Goal: Task Accomplishment & Management: Manage account settings

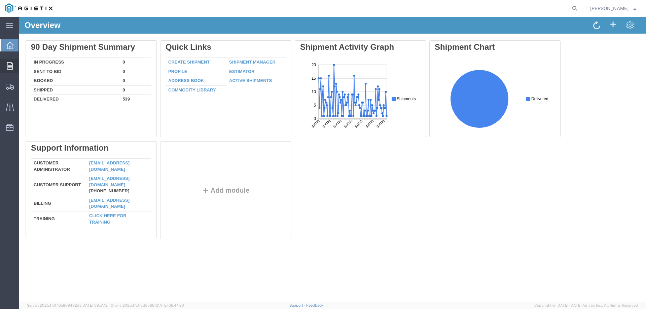
click at [9, 66] on icon at bounding box center [10, 65] width 6 height 7
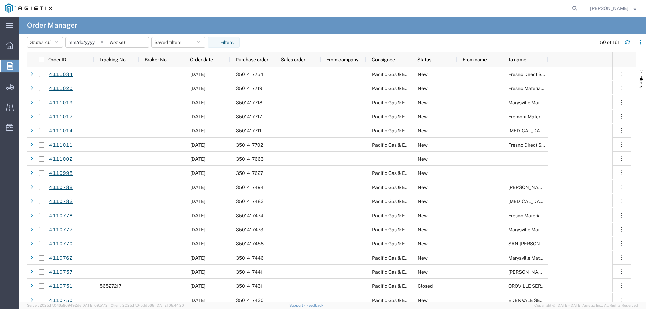
click at [88, 41] on input "[DATE]" at bounding box center [86, 42] width 41 height 10
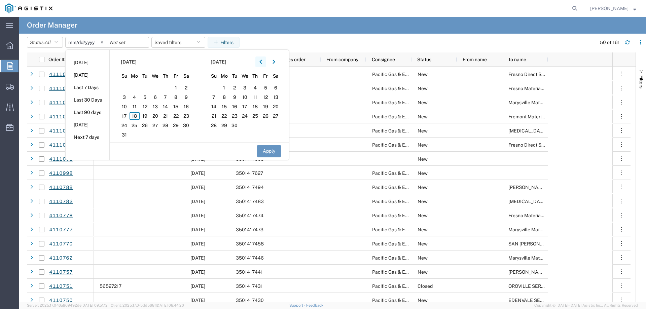
click at [262, 62] on icon "button" at bounding box center [260, 62] width 3 height 5
click at [126, 88] on span "1" at bounding box center [124, 88] width 10 height 8
click at [232, 43] on button "Filters" at bounding box center [224, 42] width 32 height 11
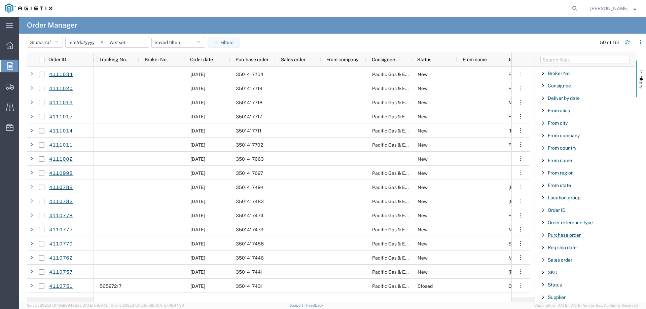
click at [560, 233] on span "Purchase order" at bounding box center [564, 234] width 33 height 5
click at [555, 265] on input "Filter Value" at bounding box center [588, 263] width 88 height 8
type input "3501398"
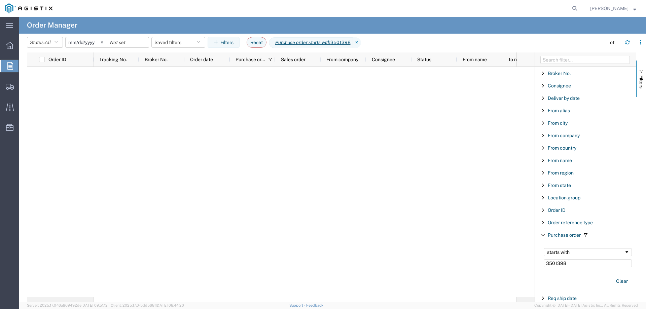
click at [86, 42] on input "[DATE]" at bounding box center [86, 42] width 41 height 10
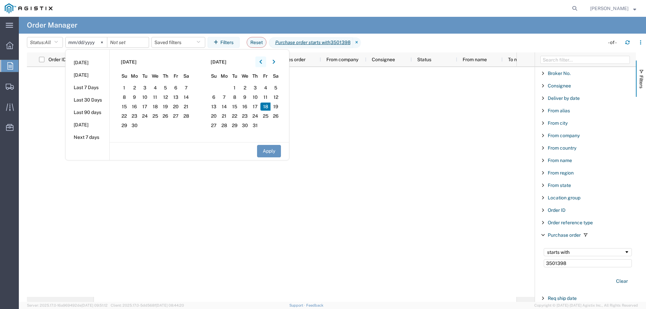
click at [265, 58] on button "button" at bounding box center [260, 62] width 11 height 11
click at [146, 86] on span "1" at bounding box center [145, 88] width 10 height 8
click at [267, 150] on button "Apply" at bounding box center [269, 151] width 24 height 12
type input "[DATE]"
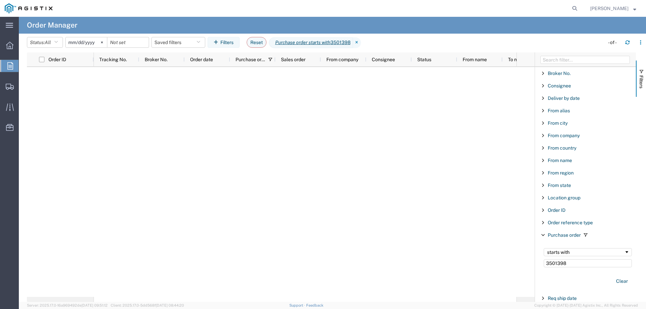
click at [98, 42] on input "[DATE]" at bounding box center [86, 42] width 41 height 10
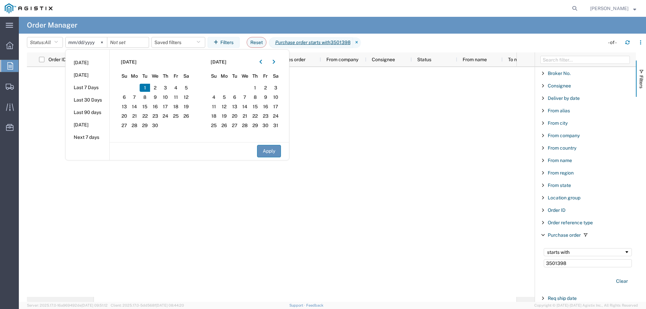
click at [270, 153] on button "Apply" at bounding box center [269, 151] width 24 height 12
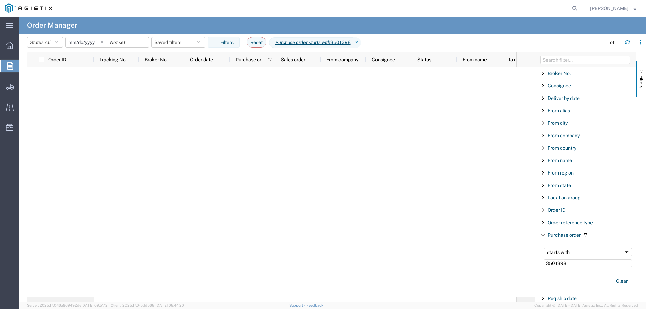
click at [361, 42] on icon at bounding box center [357, 42] width 8 height 11
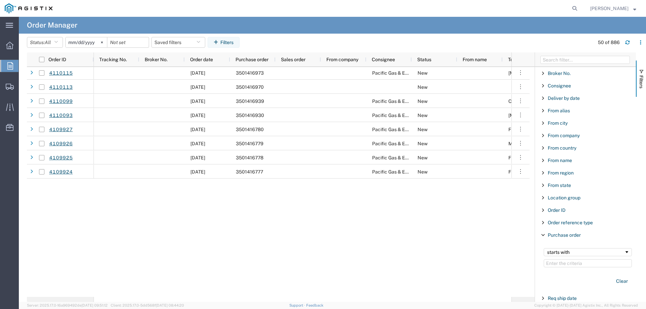
scroll to position [538, 0]
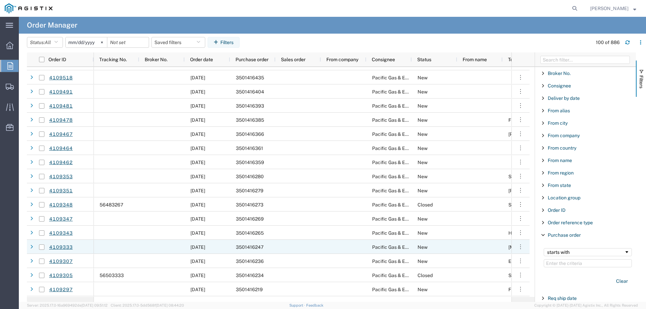
scroll to position [1043, 0]
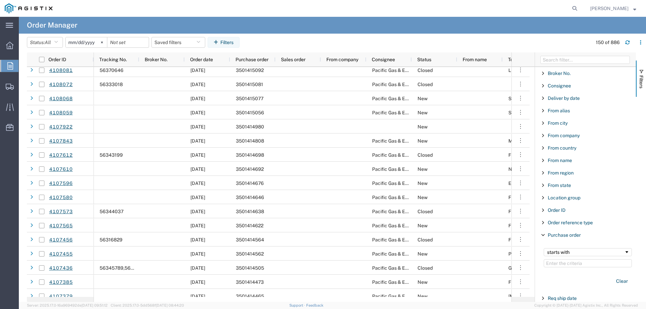
scroll to position [1884, 0]
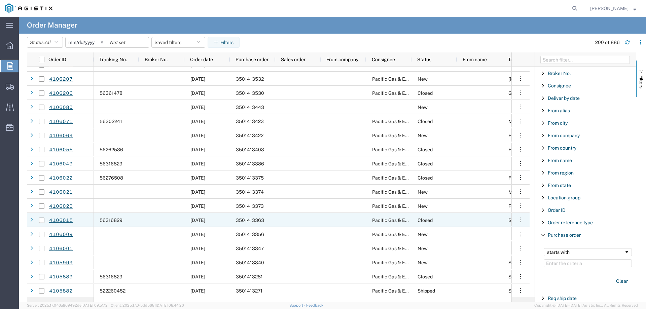
scroll to position [2590, 0]
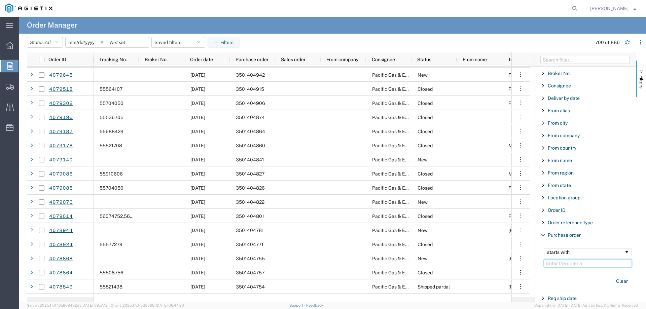
click at [580, 265] on input "Filter Value" at bounding box center [588, 263] width 88 height 8
type input "35013"
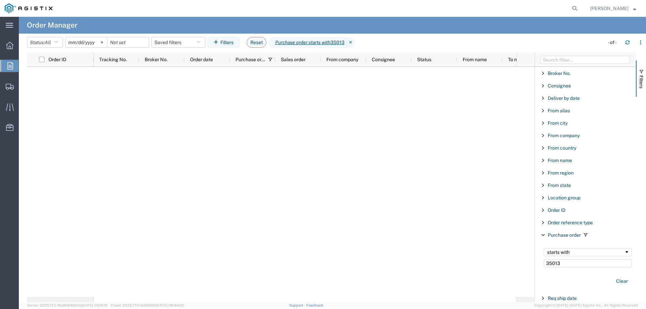
click at [84, 42] on input "[DATE]" at bounding box center [86, 42] width 41 height 10
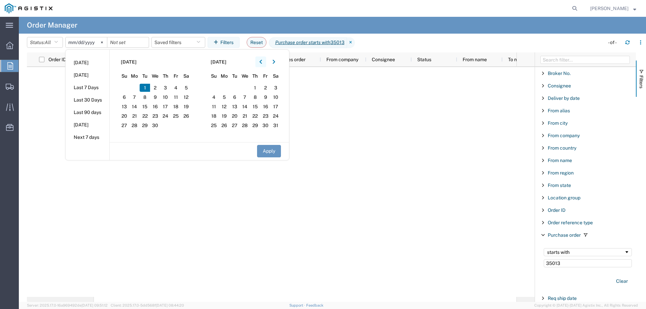
click at [262, 62] on icon "button" at bounding box center [260, 62] width 3 height 5
click at [189, 89] on span "1" at bounding box center [186, 88] width 10 height 8
click at [271, 154] on button "Apply" at bounding box center [269, 151] width 24 height 12
type input "[DATE]"
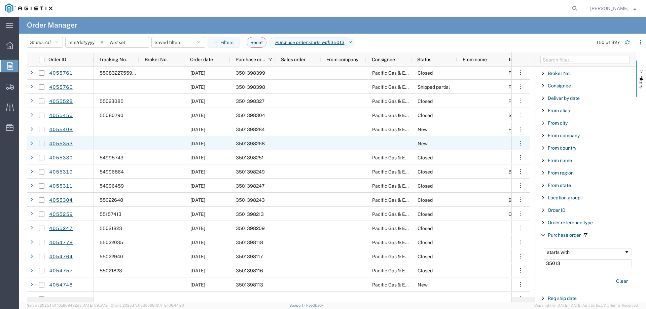
click at [42, 143] on input "Press Space to toggle row selection (unchecked)" at bounding box center [41, 143] width 5 height 5
checkbox input "true"
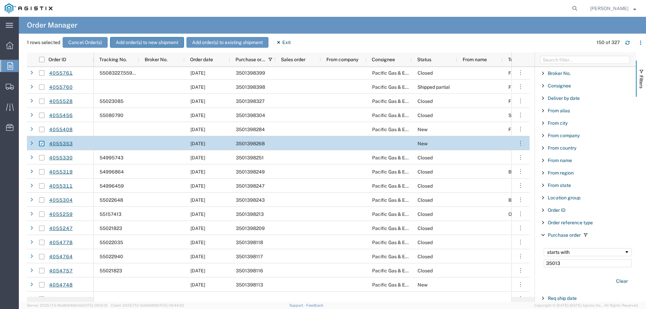
click at [157, 41] on button "Add order(s) to new shipment" at bounding box center [147, 42] width 74 height 11
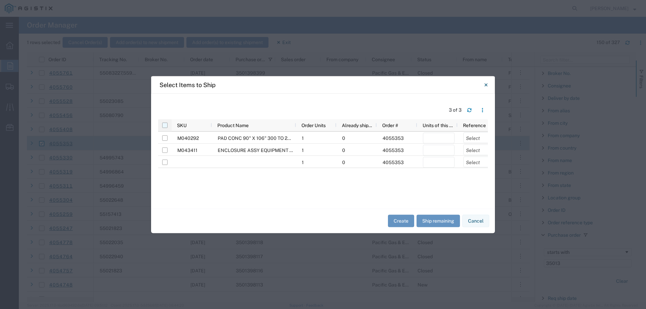
click at [166, 126] on div at bounding box center [164, 125] width 13 height 12
click at [165, 126] on input "checkbox" at bounding box center [164, 124] width 5 height 5
checkbox input "true"
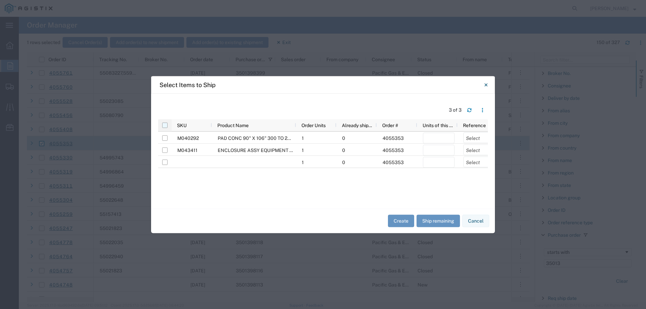
checkbox input "true"
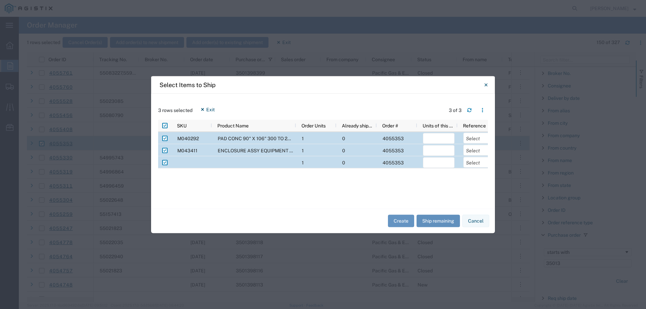
click at [429, 220] on button "Ship remaining" at bounding box center [437, 221] width 43 height 12
type input "1"
click at [404, 222] on button "Create" at bounding box center [401, 221] width 26 height 12
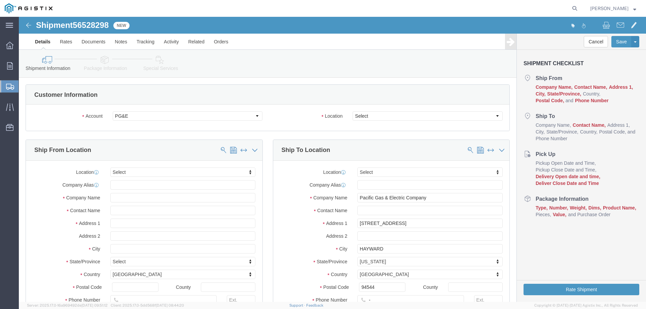
select select
click select "Select All Others [GEOGRAPHIC_DATA] [GEOGRAPHIC_DATA] [GEOGRAPHIC_DATA] [GEOGRA…"
select select "23082"
click select "Select All Others [GEOGRAPHIC_DATA] [GEOGRAPHIC_DATA] [GEOGRAPHIC_DATA] [GEOGRA…"
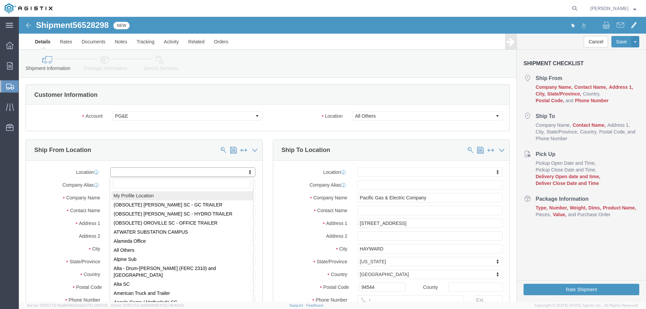
select select "MYPROFILE"
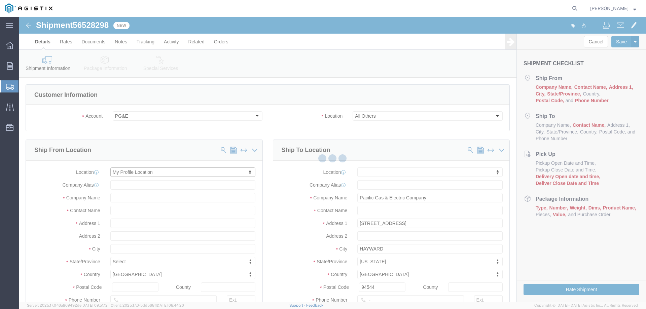
type input "[STREET_ADDRESS]"
type input "94566"
type input "[PHONE_NUMBER]"
type input "[PERSON_NAME][EMAIL_ADDRESS][PERSON_NAME][DOMAIN_NAME]"
checkbox input "true"
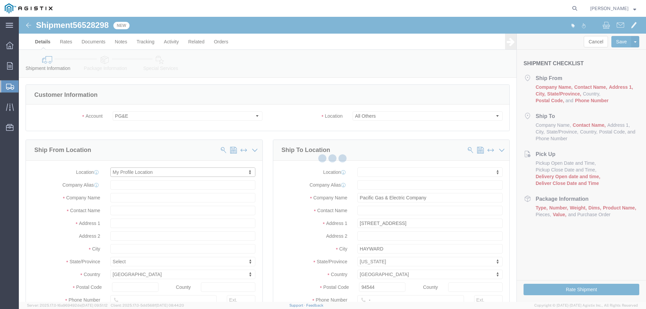
type input "Oldcastle Precast Inc"
type input "[PERSON_NAME]"
type input "PLEASANTON"
select select "CA"
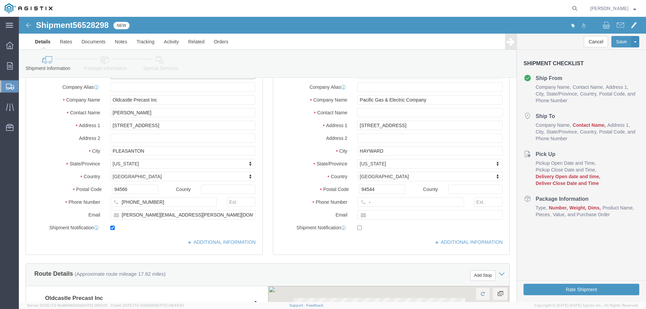
scroll to position [101, 0]
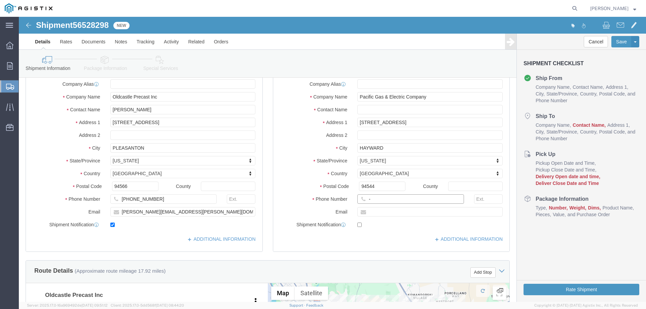
click input "-"
type input "123-456-7891"
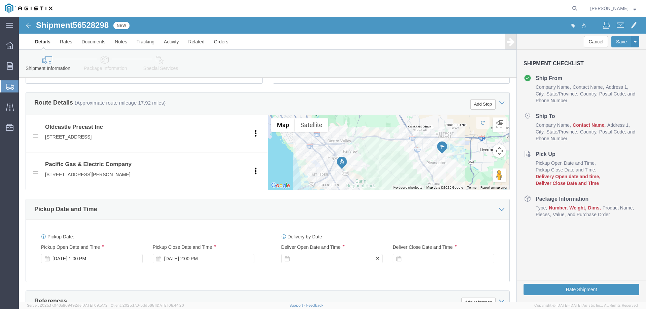
click div
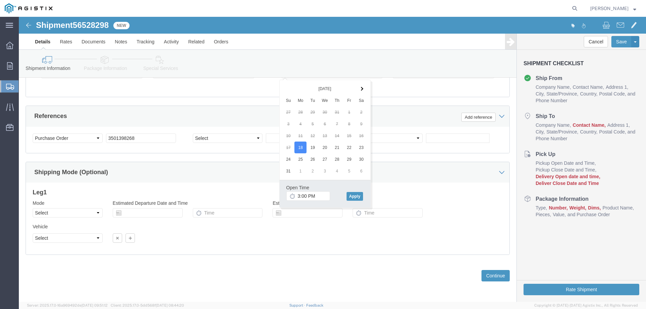
click td "7"
click button "Apply"
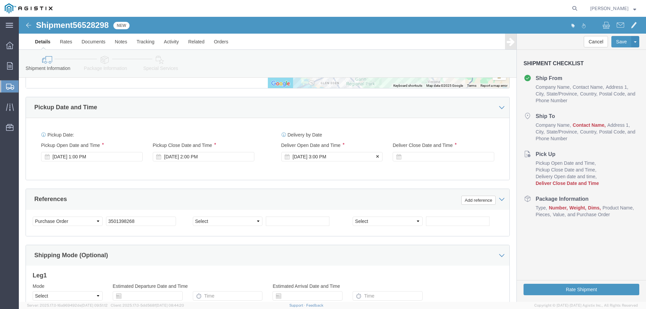
scroll to position [353, 0]
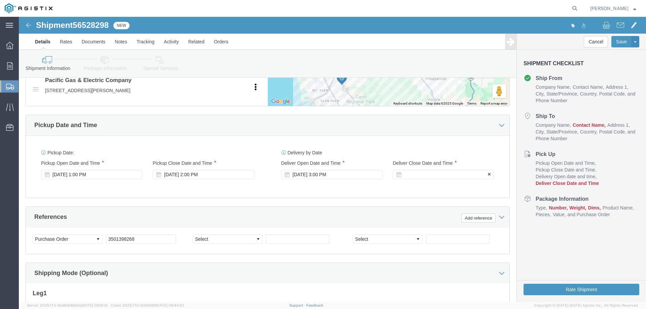
click div
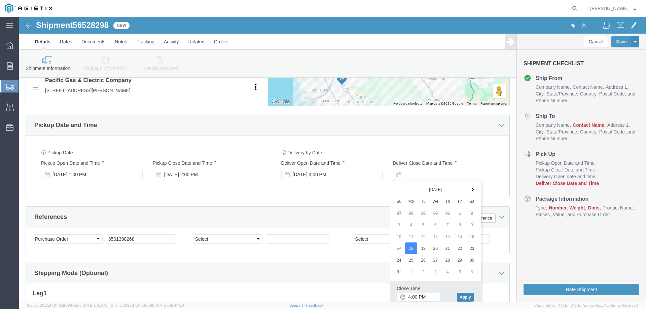
click button "Apply"
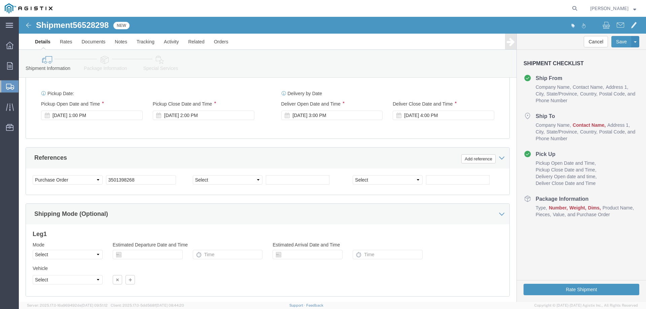
scroll to position [454, 0]
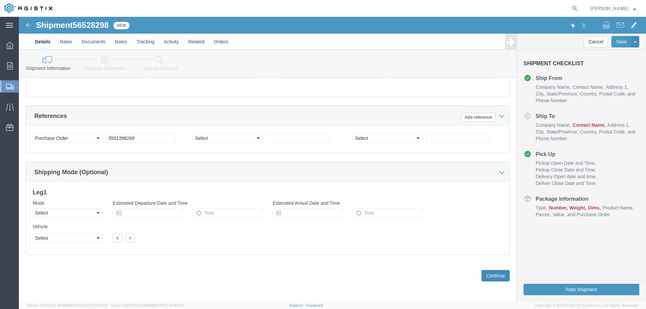
click button "Continue"
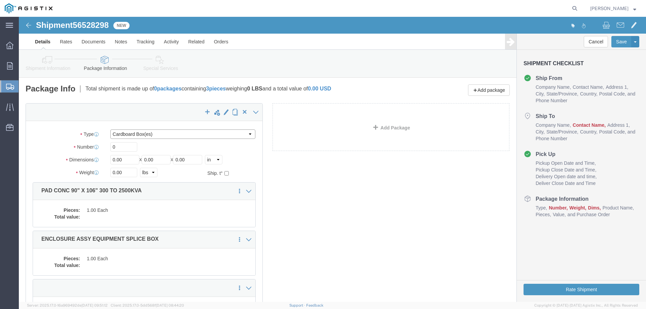
click select "Select Bulk Bundle(s) Cardboard Box(es) Carton(s) Crate(s) Drum(s) (Fiberboard)…"
select select "YRPK"
click select "Select Bulk Bundle(s) Cardboard Box(es) Carton(s) Crate(s) Drum(s) (Fiberboard)…"
drag, startPoint x: 107, startPoint y: 129, endPoint x: 72, endPoint y: 129, distance: 34.6
click div "Number Number of packages of specified package type and dimensions 0"
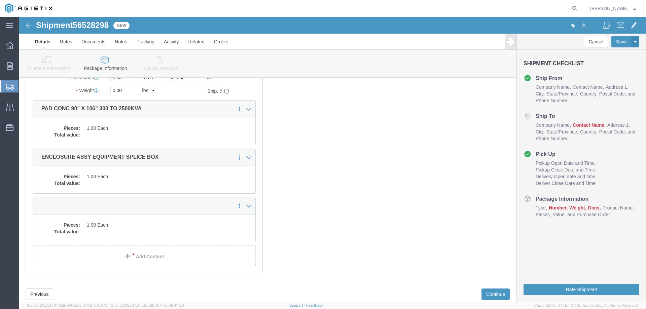
scroll to position [67, 0]
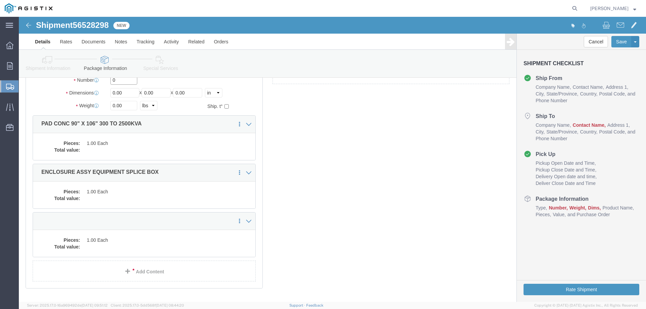
click input "0"
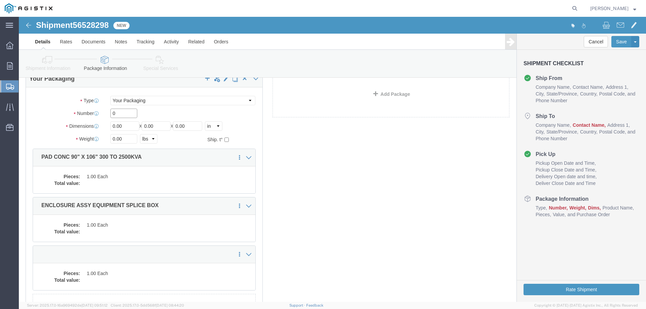
scroll to position [33, 0]
drag, startPoint x: 101, startPoint y: 97, endPoint x: 68, endPoint y: 94, distance: 33.1
click div "Number 0"
type input "3"
type input "54"
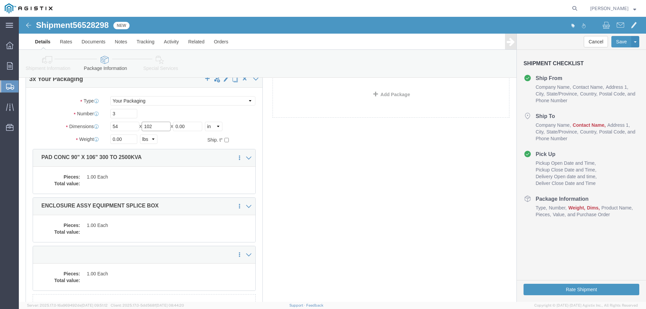
type input "102"
type input "72"
click input "0.00"
type input "23000"
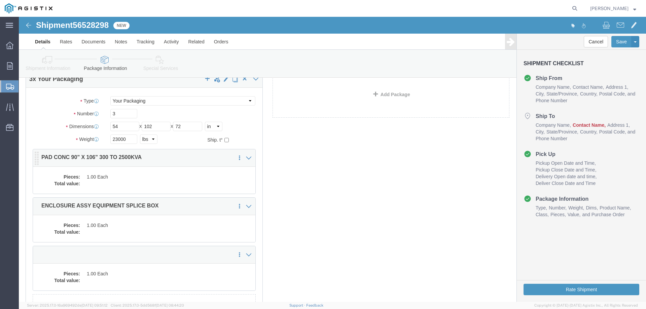
click div "Pieces: 1.00 Each Total value:"
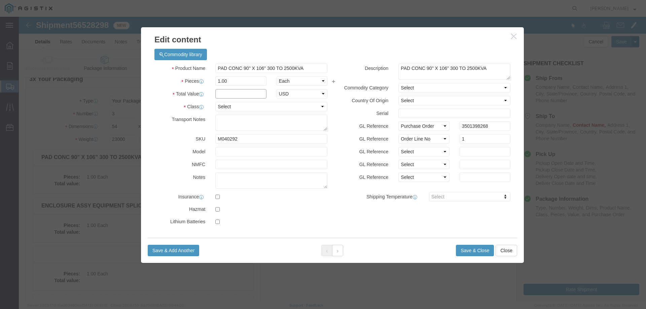
click input "text"
type input "1"
click select "Select 50 55 60 65 70 85 92.5 100 125 175 250 300 400"
select select "55"
click select "Select 50 55 60 65 70 85 92.5 100 125 175 250 300 400"
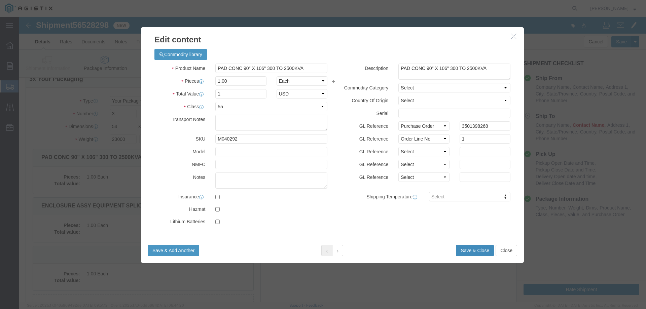
click button "Save & Close"
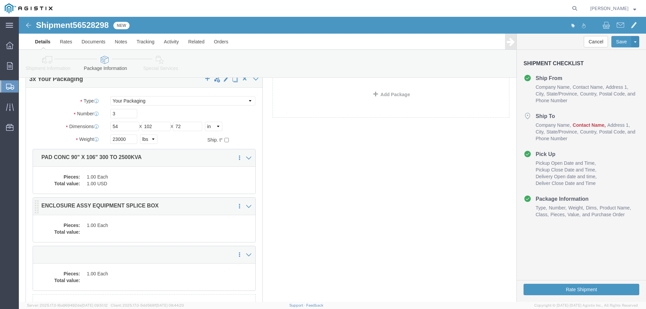
click dd
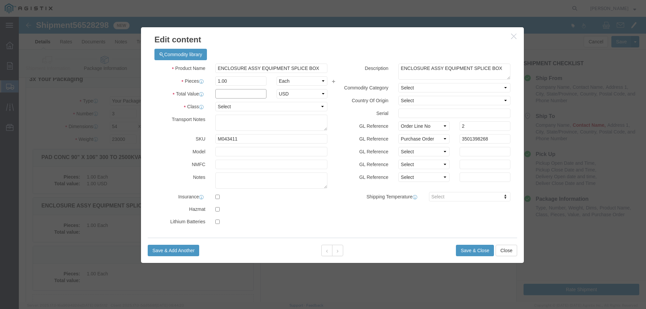
click input "text"
type input "1"
click select "Select 50 55 60 65 70 85 92.5 100 125 175 250 300 400"
select select "55"
click select "Select 50 55 60 65 70 85 92.5 100 125 175 250 300 400"
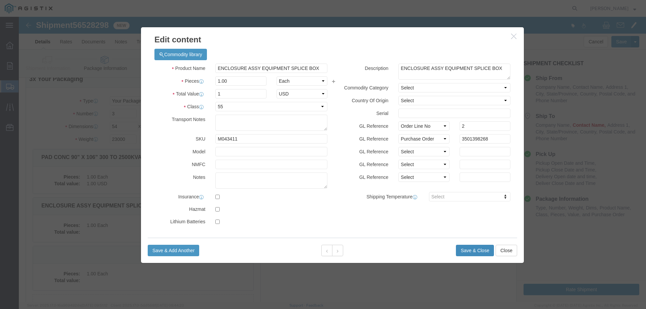
click button "Save & Close"
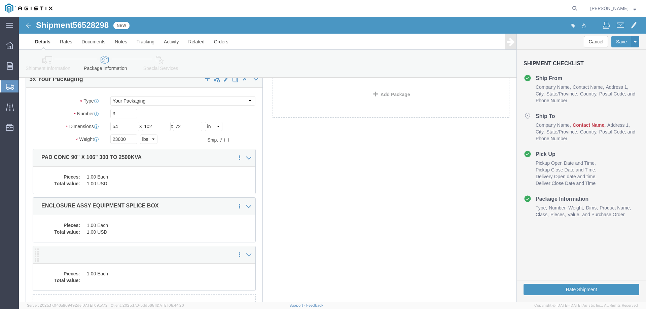
click dd
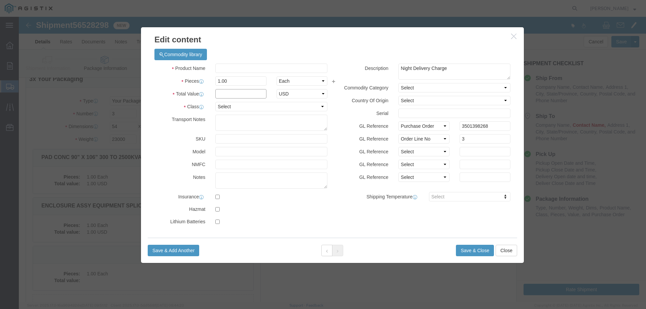
click input "text"
type input "1"
click select "Select 50 55 60 65 70 85 92.5 100 125 175 250 300 400"
select select "55"
click select "Select 50 55 60 65 70 85 92.5 100 125 175 250 300 400"
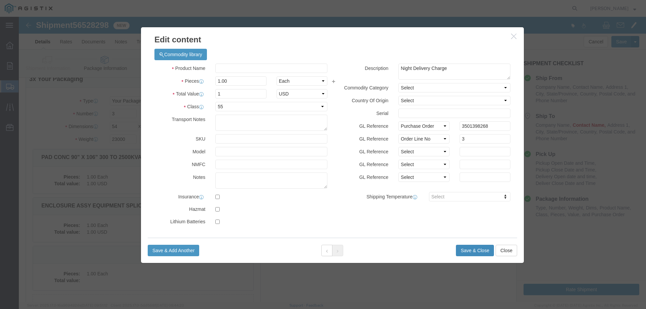
click button "Save & Close"
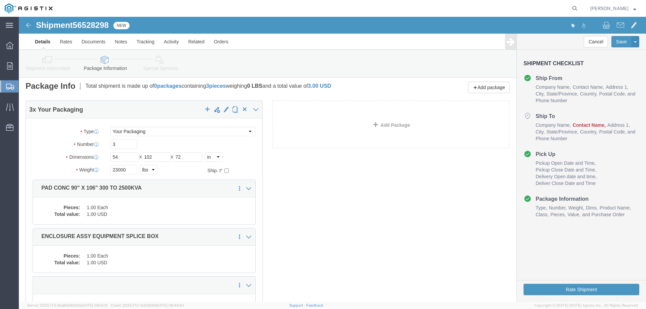
scroll to position [0, 0]
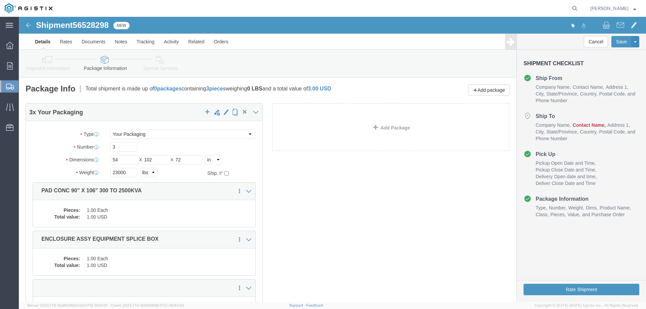
click li "Ship To Company Name Contact Name Address 1 City State/Province Country Postal …"
click h4 "Ship To"
click button "Rate Shipment"
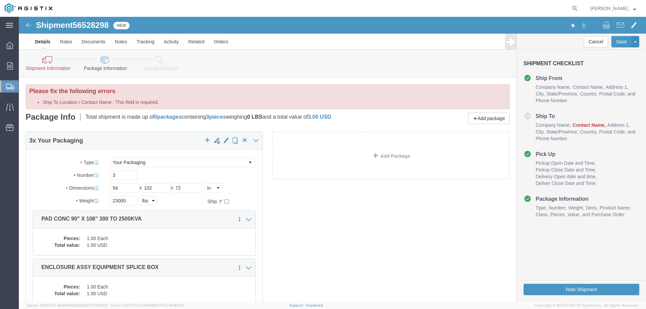
click div "Please fix the following errors Ship To Location / Contact Name : This field is…"
click icon
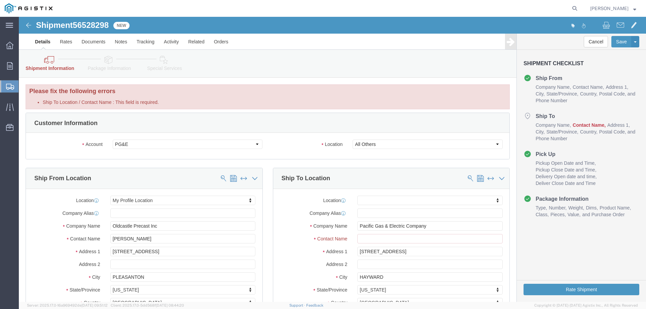
scroll to position [34, 0]
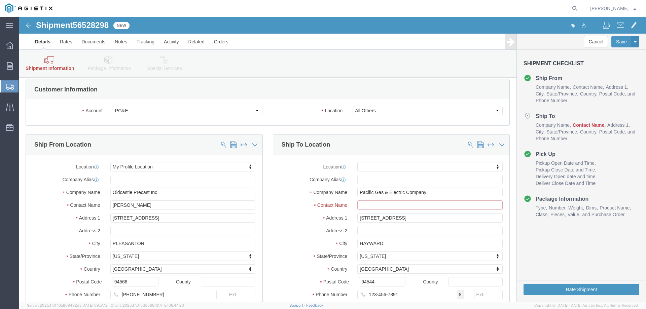
click input "Ship To Location / Contact Name : This field is required."
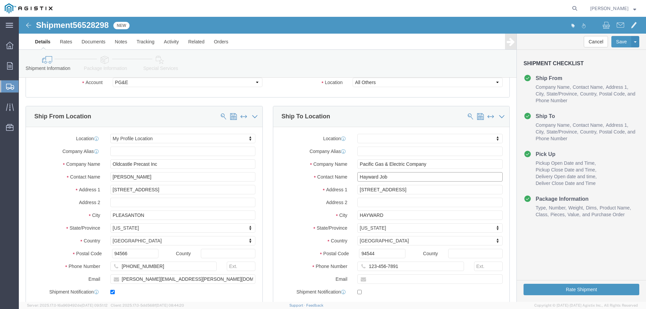
type input "Hayward Job"
click button "Rate Shipment"
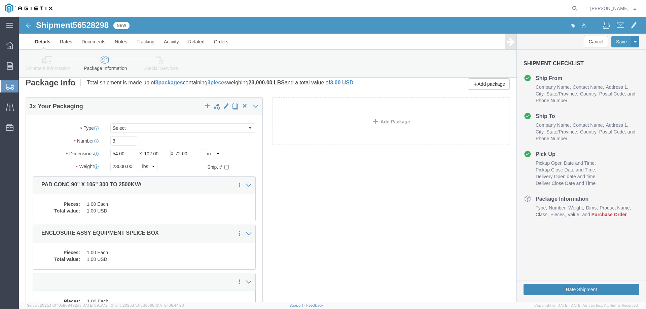
click button "Rate Shipment"
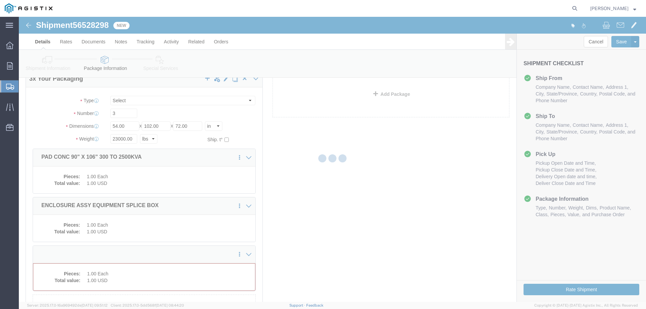
click at [172, 275] on div at bounding box center [332, 159] width 627 height 285
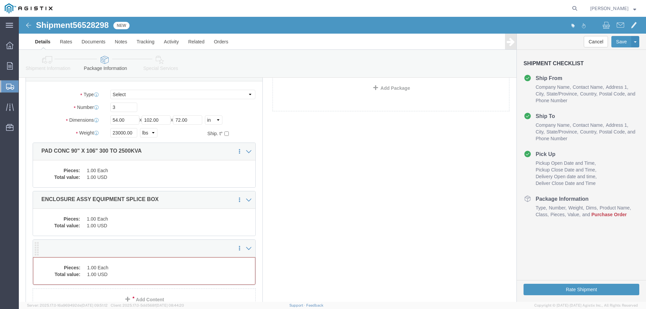
click dd "1.00 Each"
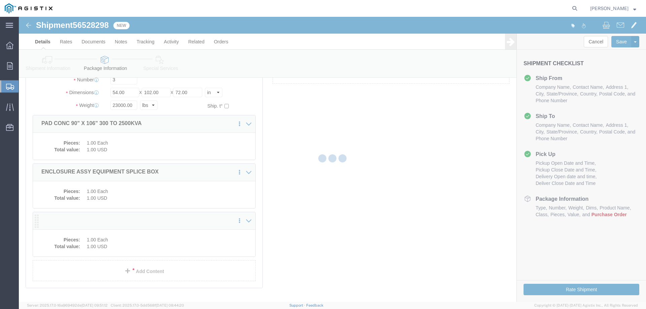
scroll to position [40, 0]
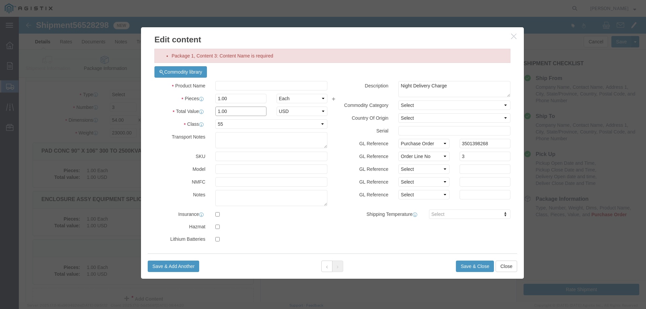
click input "1.00"
click select "Select 50 55 60 65 70 85 92.5 100 125 175 250 300 400"
click button "Save & Close"
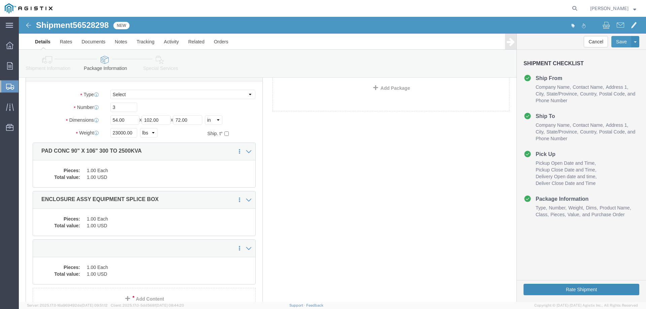
click button "Rate Shipment"
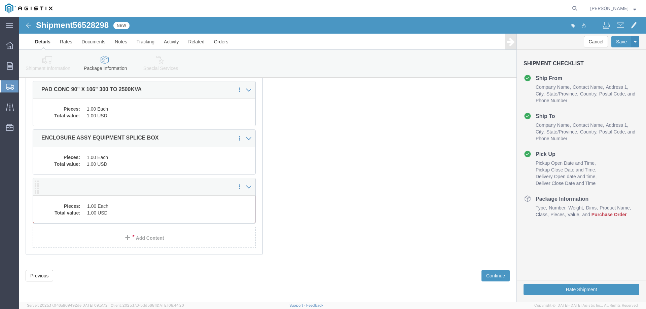
click dd "1.00 Each"
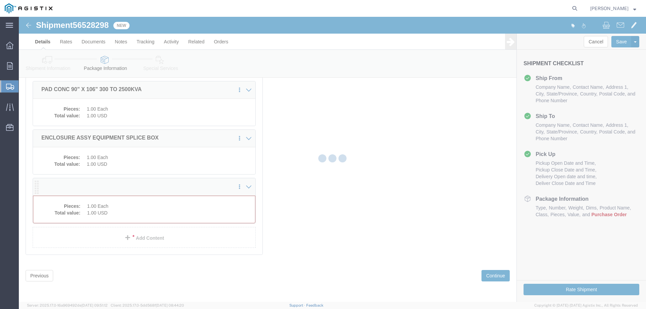
scroll to position [101, 0]
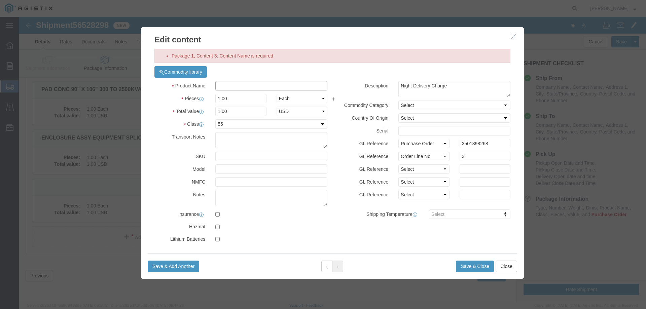
click input "text"
click button "Close"
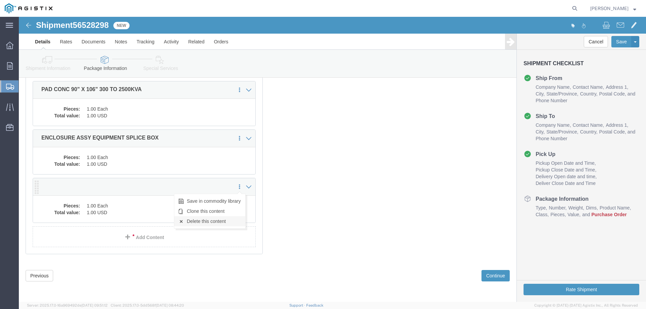
click link "Delete this content"
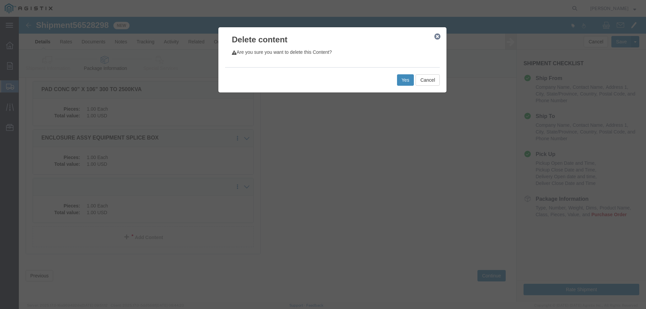
click button "Yes"
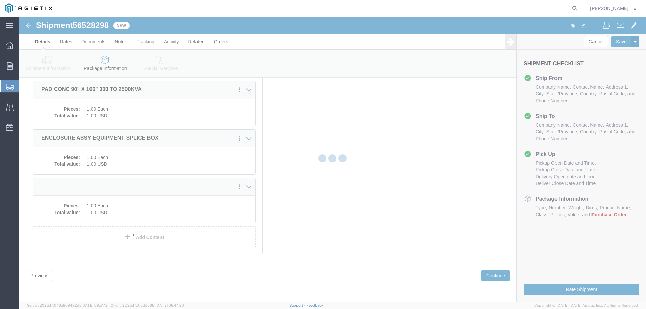
scroll to position [13, 0]
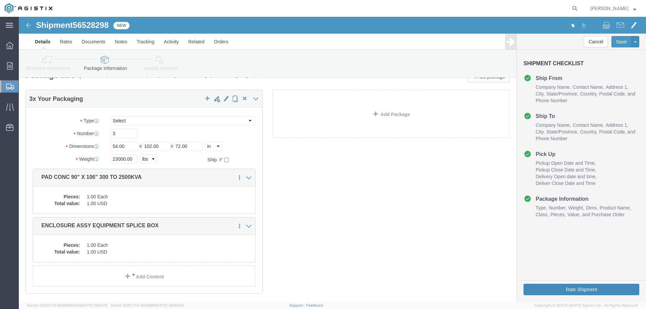
click button "Rate Shipment"
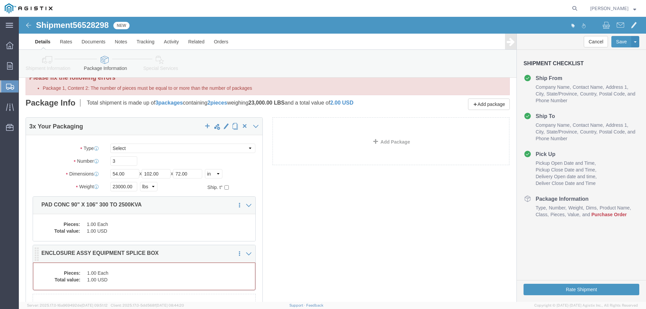
click dd "1.00 Each"
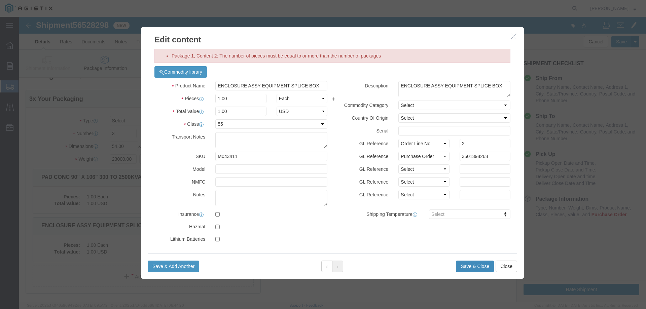
click button "Save & Close"
click div
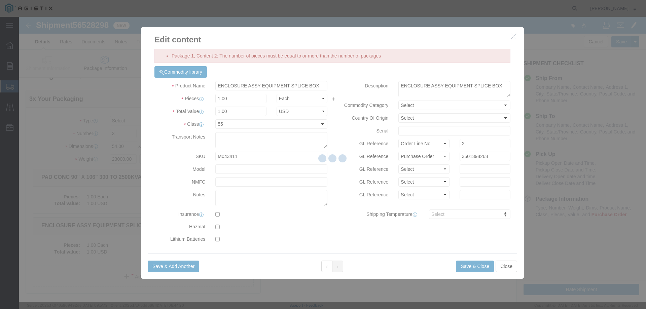
click at [457, 268] on div at bounding box center [332, 159] width 627 height 285
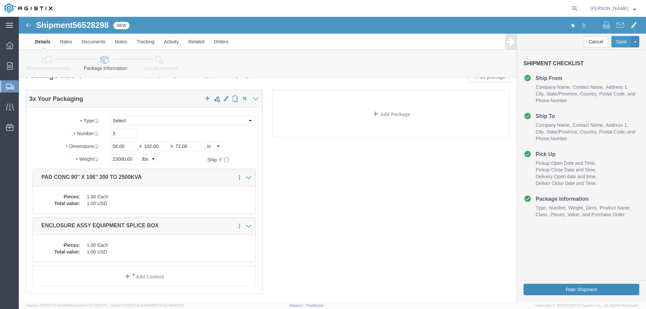
click button "Rate Shipment"
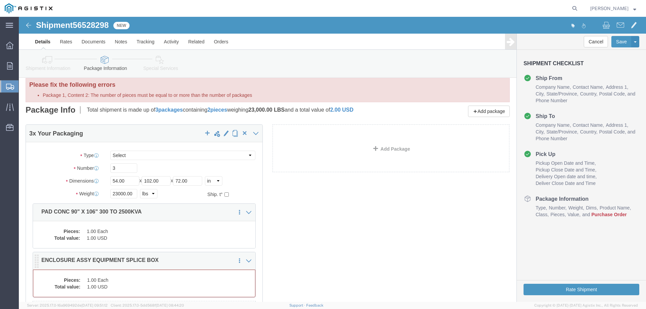
scroll to position [0, 0]
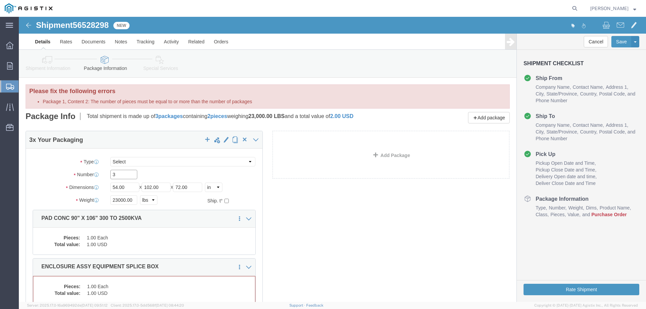
drag, startPoint x: 115, startPoint y: 159, endPoint x: 78, endPoint y: 157, distance: 36.7
click div "Number 3"
type input "2"
click button "Rate Shipment"
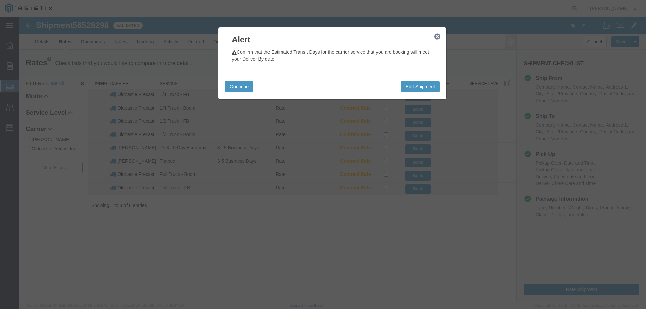
click at [438, 38] on icon "button" at bounding box center [437, 36] width 6 height 5
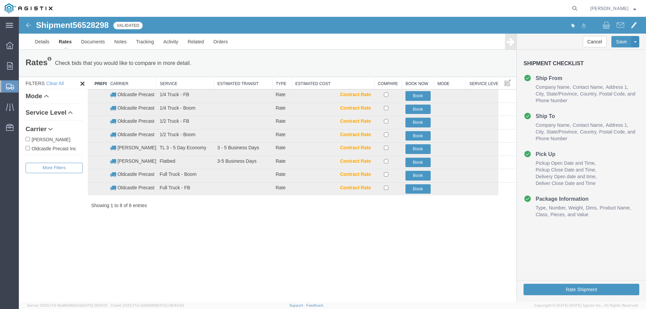
click at [63, 150] on label "Oldcastle Precast Inc" at bounding box center [54, 148] width 57 height 7
click at [30, 150] on input "Oldcastle Precast Inc" at bounding box center [28, 148] width 4 height 4
checkbox input "true"
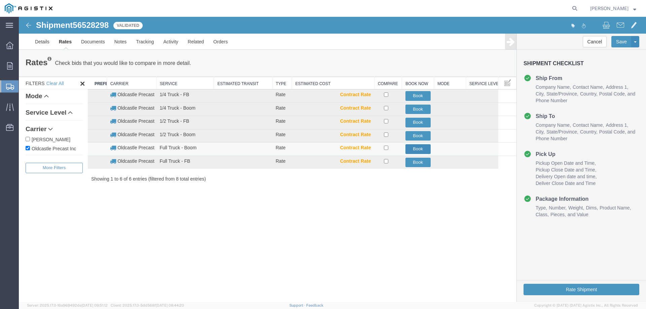
click at [415, 149] on button "Book" at bounding box center [417, 149] width 25 height 10
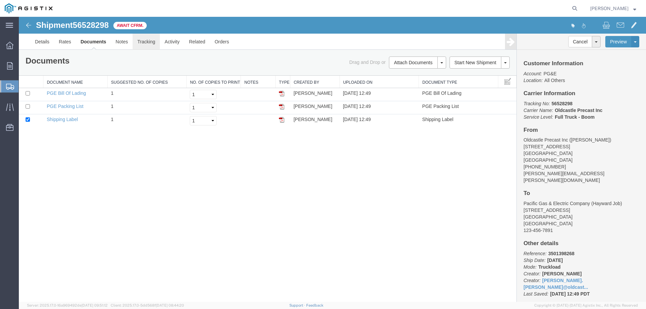
click at [146, 41] on link "Tracking" at bounding box center [146, 42] width 27 height 16
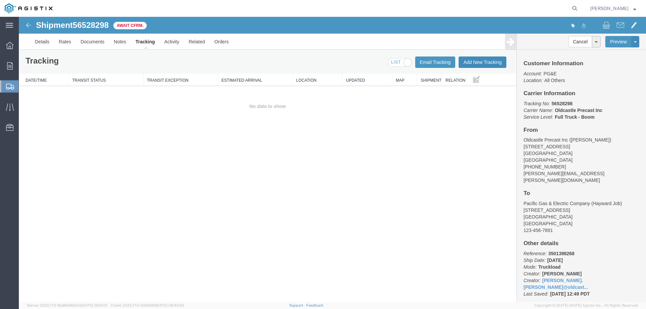
click at [474, 63] on button "Add New Tracking" at bounding box center [482, 62] width 48 height 11
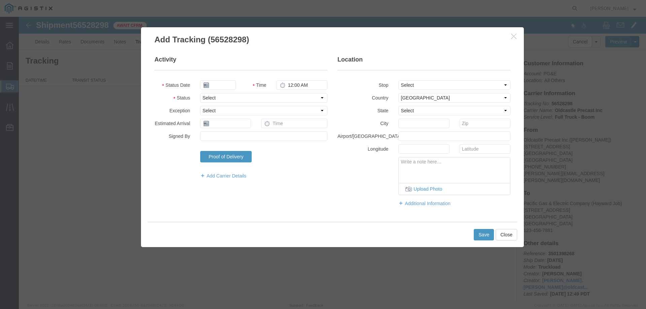
type input "[DATE]"
type input "1:00 PM"
click at [226, 96] on select "Select Arrival Notice Available Arrival Notice Imported Arrive at Delivery Loca…" at bounding box center [263, 97] width 127 height 9
select select "DELIVRED"
click at [200, 93] on select "Select Arrival Notice Available Arrival Notice Imported Arrive at Delivery Loca…" at bounding box center [263, 97] width 127 height 9
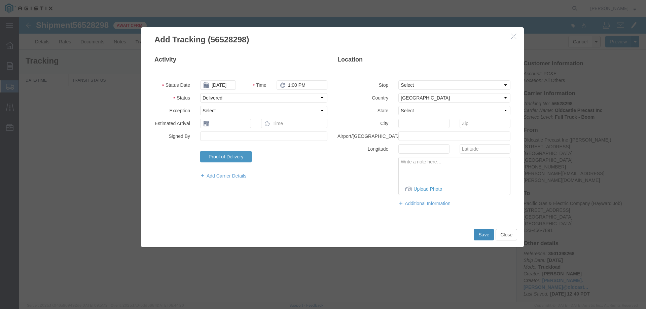
click at [480, 236] on button "Save" at bounding box center [484, 234] width 20 height 11
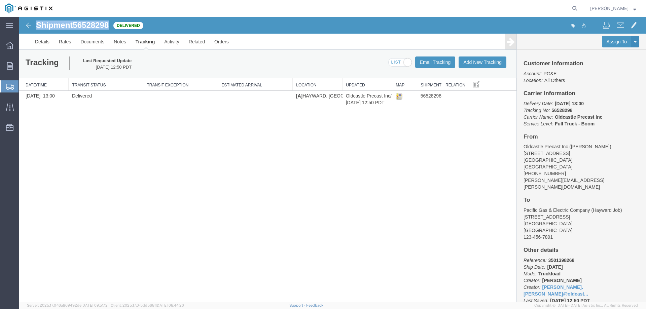
drag, startPoint x: 38, startPoint y: 25, endPoint x: 110, endPoint y: 25, distance: 71.3
click at [109, 25] on h1 "Shipment 56528298" at bounding box center [72, 25] width 73 height 9
copy h1 "Shipment 56528298"
